Goal: Task Accomplishment & Management: Use online tool/utility

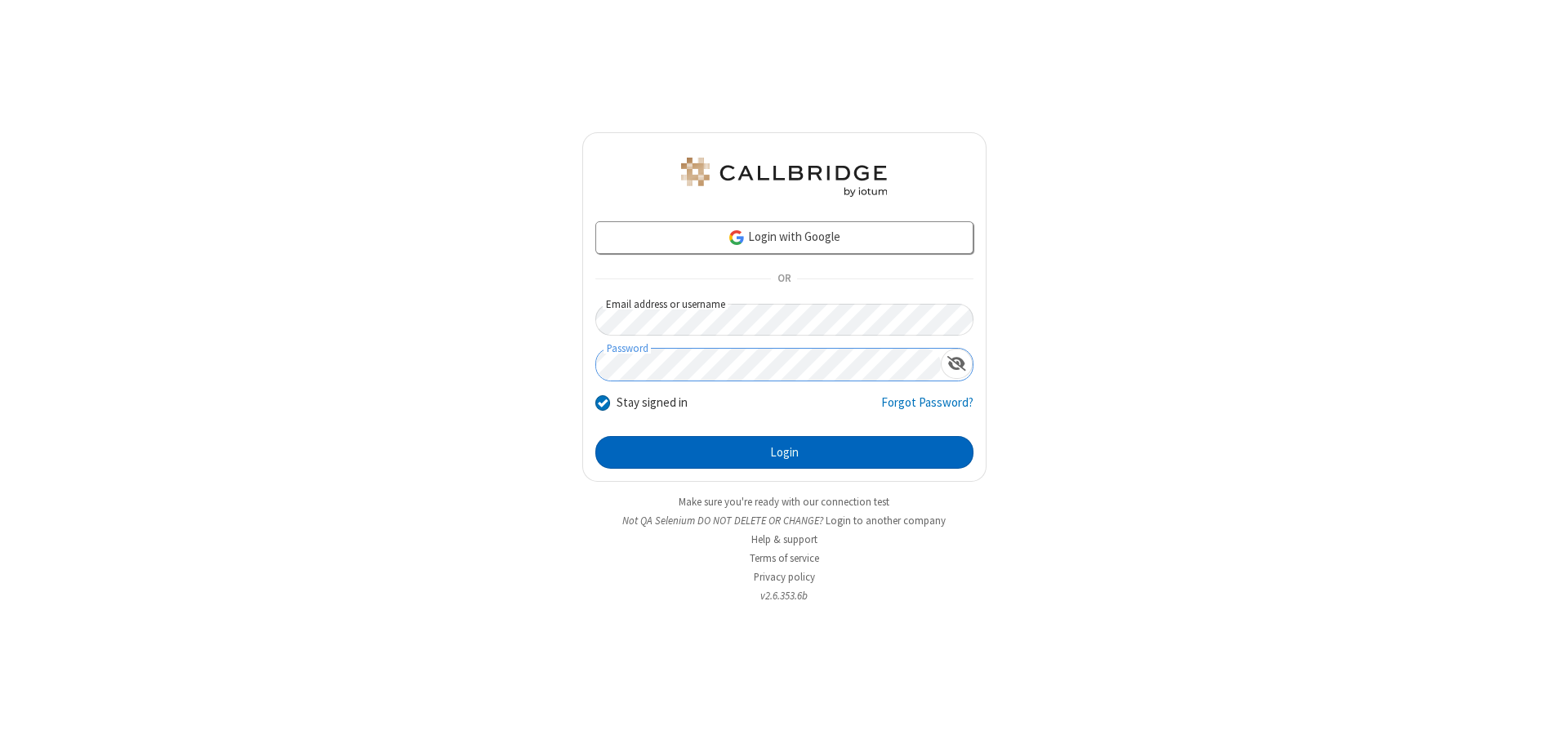
click at [784, 452] on button "Login" at bounding box center [784, 452] width 378 height 32
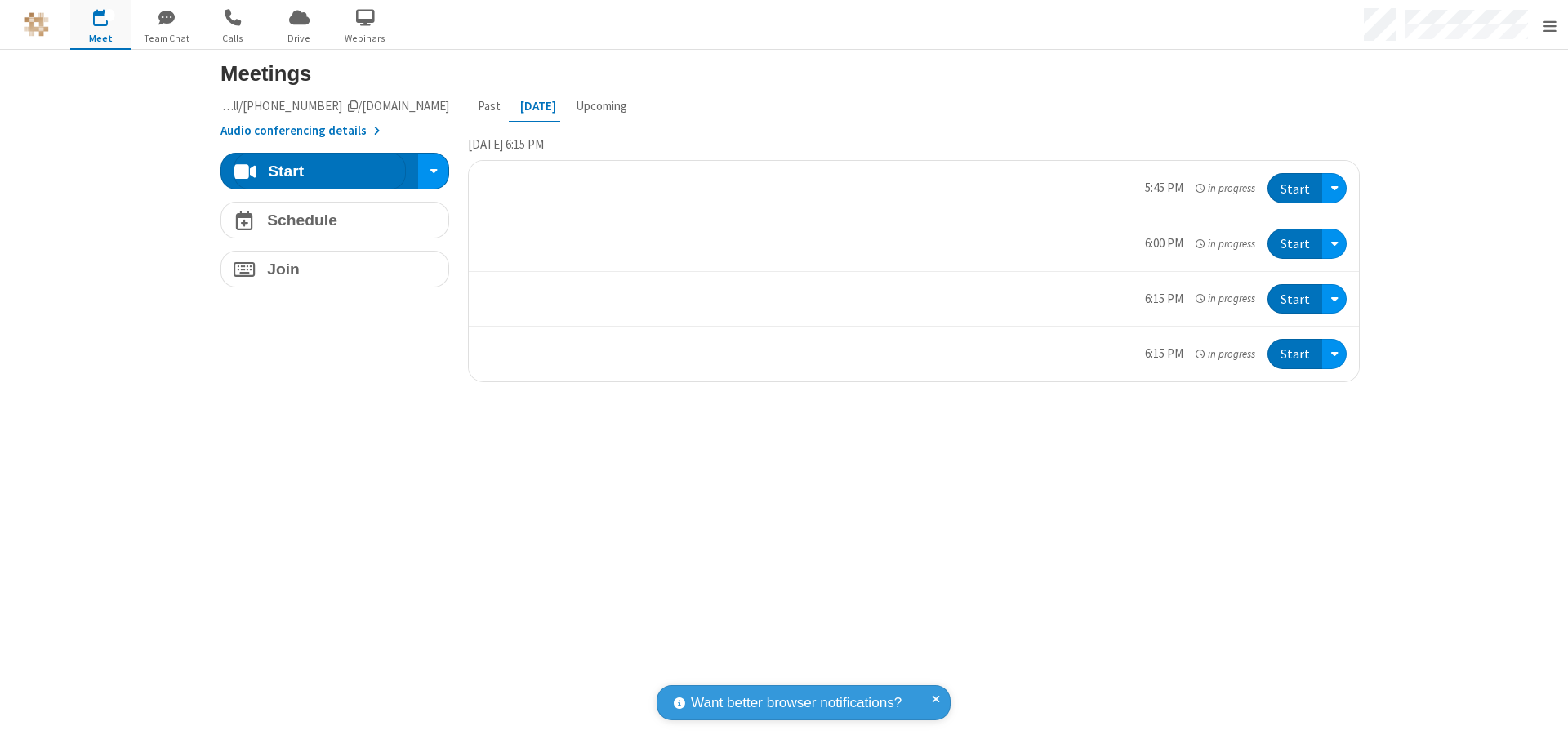
click at [1550, 26] on span "Open menu" at bounding box center [1551, 26] width 13 height 16
click at [100, 25] on span "button" at bounding box center [101, 16] width 61 height 28
click at [328, 219] on h4 "Schedule" at bounding box center [303, 220] width 71 height 15
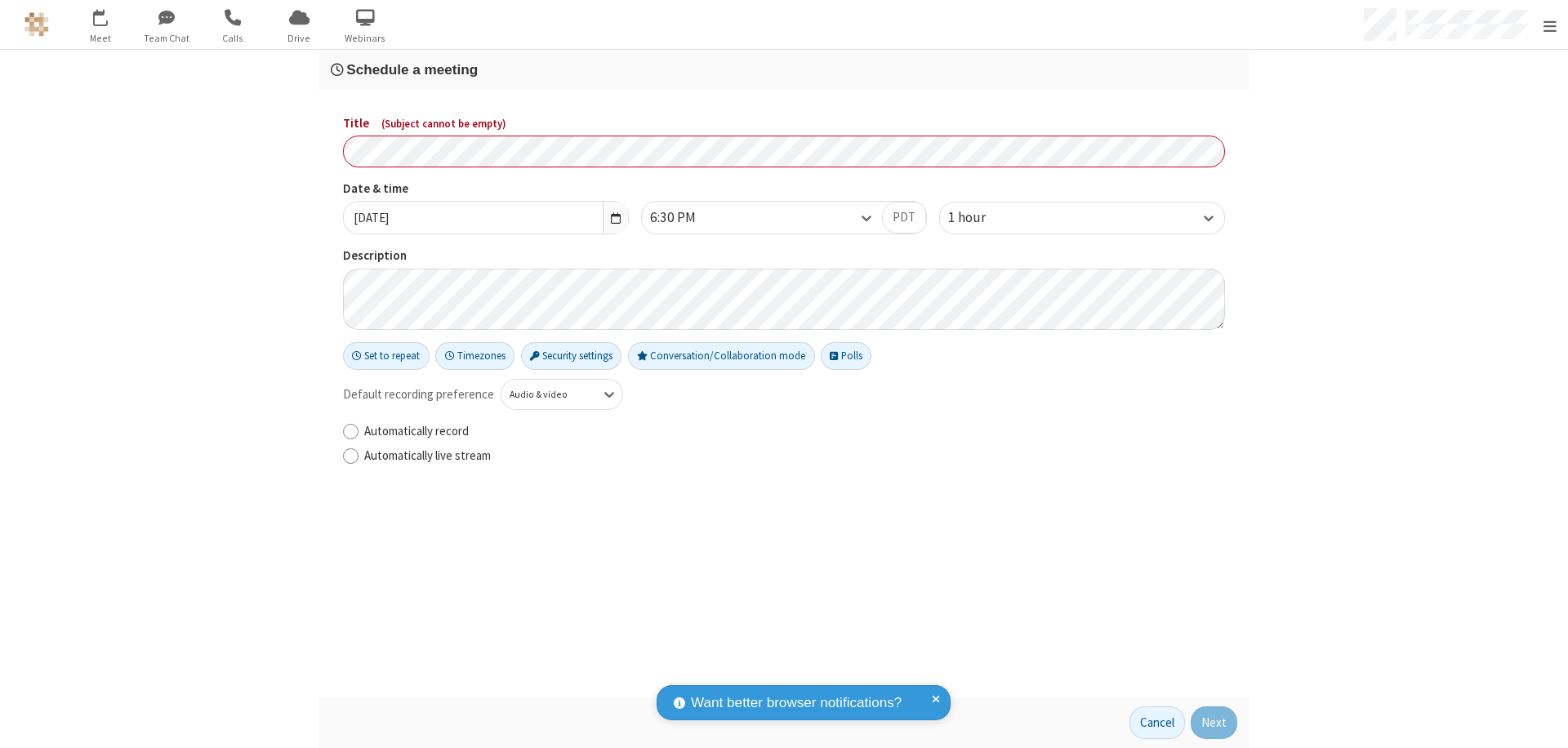
click at [778, 70] on h3 "Schedule a meeting" at bounding box center [784, 70] width 907 height 15
